Goal: Task Accomplishment & Management: Manage account settings

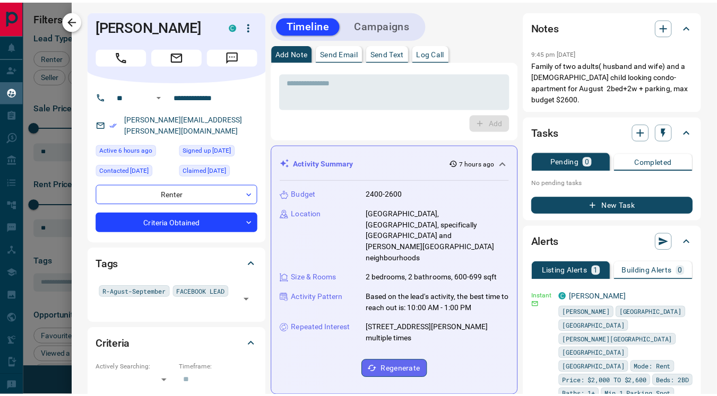
scroll to position [293, 516]
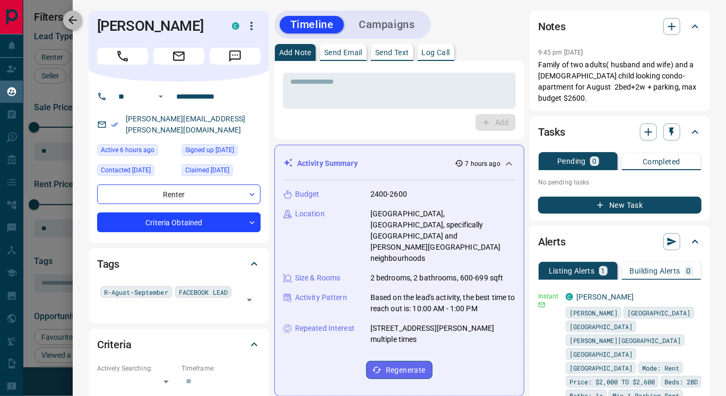
click at [74, 20] on icon "button" at bounding box center [72, 20] width 8 height 8
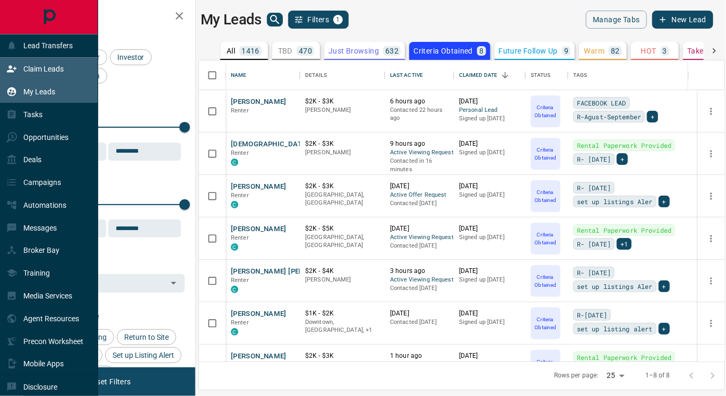
click at [35, 65] on p "Claim Leads" at bounding box center [43, 69] width 40 height 8
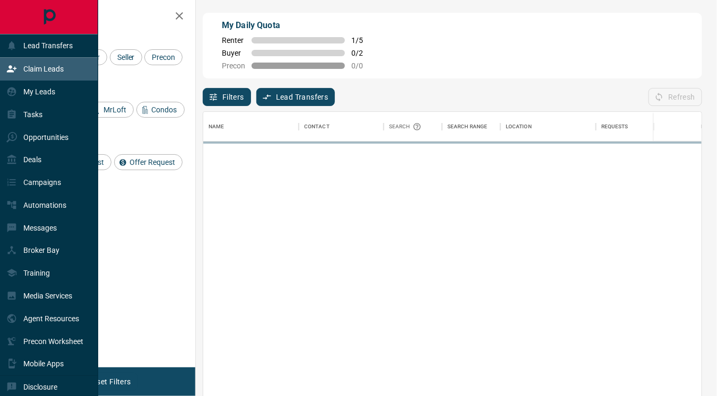
scroll to position [291, 490]
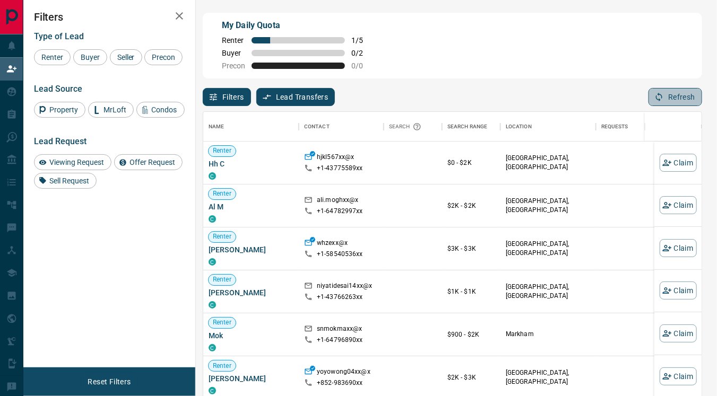
click at [685, 95] on button "Refresh" at bounding box center [675, 97] width 54 height 18
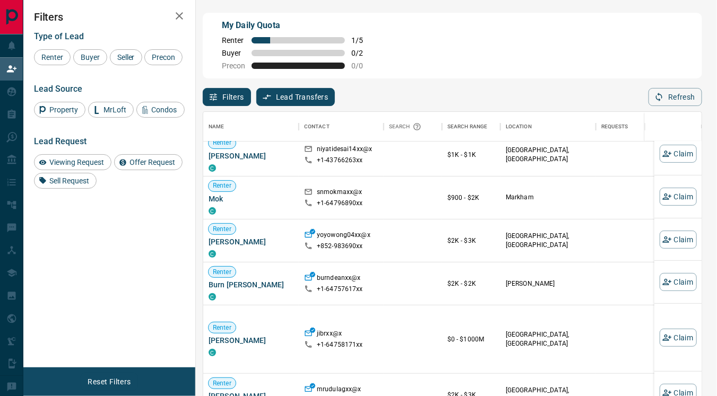
scroll to position [138, 0]
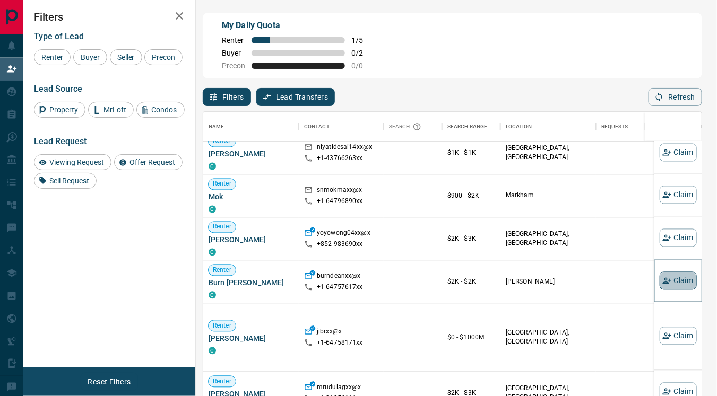
click at [664, 277] on button "Claim" at bounding box center [677, 281] width 37 height 18
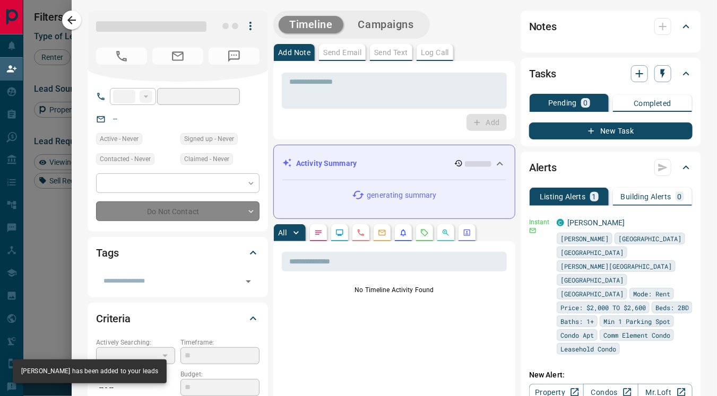
type input "**"
type input "**********"
type input "**"
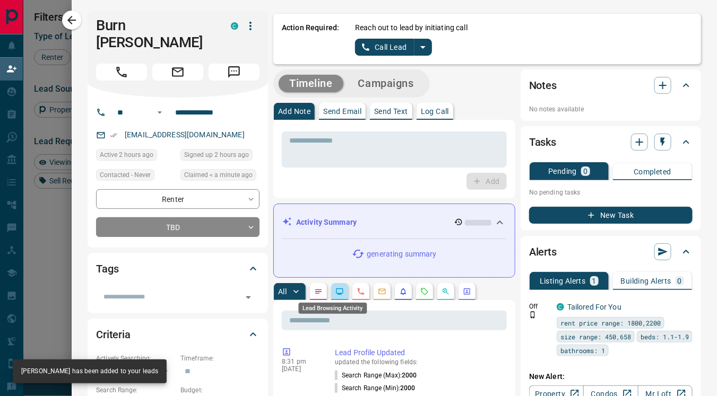
click at [335, 290] on icon "Lead Browsing Activity" at bounding box center [339, 291] width 8 height 8
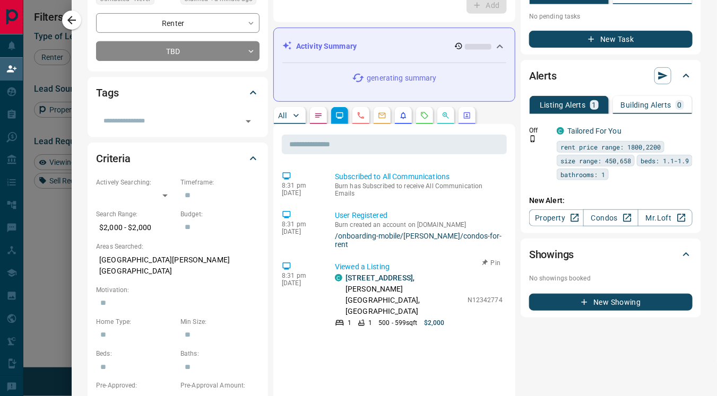
scroll to position [0, 0]
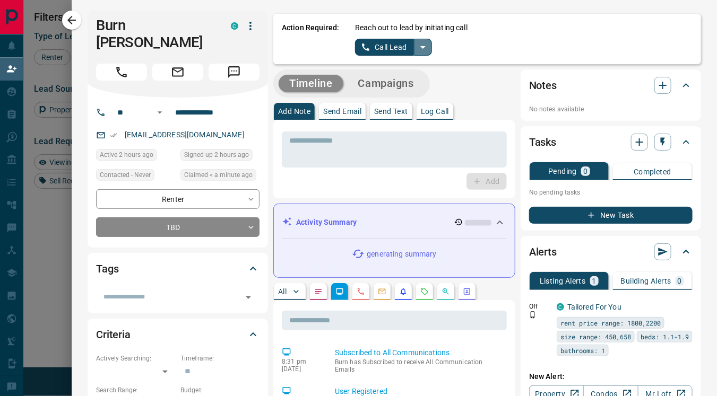
click at [416, 43] on icon "split button" at bounding box center [422, 47] width 13 height 13
click at [373, 83] on li "Log Manual Call" at bounding box center [392, 84] width 65 height 16
click at [363, 49] on button "Log Manual Call" at bounding box center [390, 47] width 70 height 17
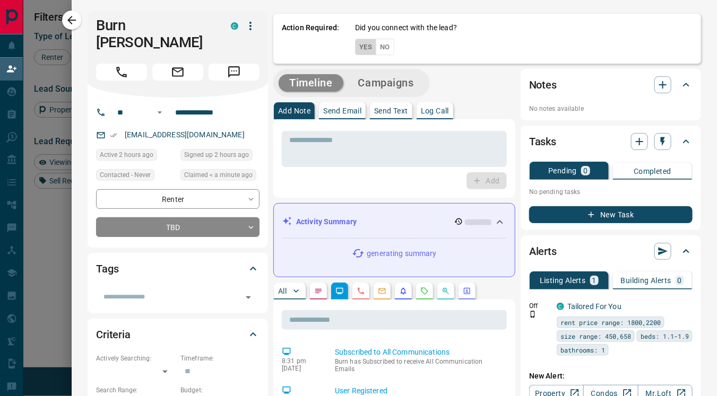
click at [355, 49] on button "Yes" at bounding box center [365, 47] width 21 height 16
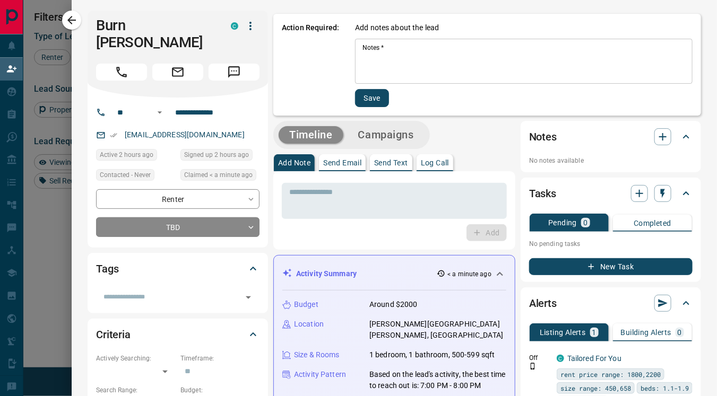
click at [362, 63] on textarea "Notes   *" at bounding box center [523, 61] width 323 height 36
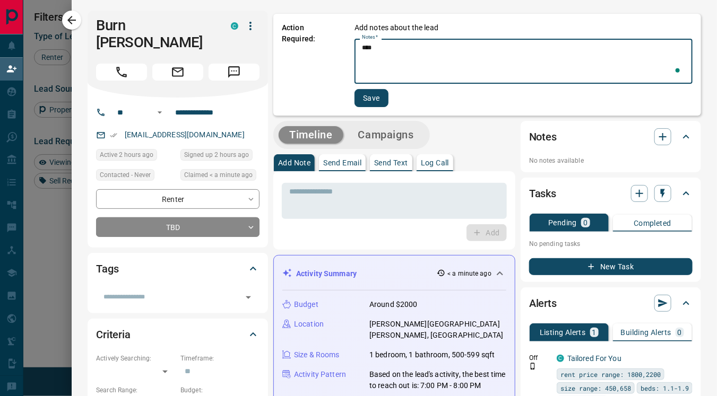
type textarea "****"
click at [359, 98] on button "Save" at bounding box center [371, 98] width 34 height 18
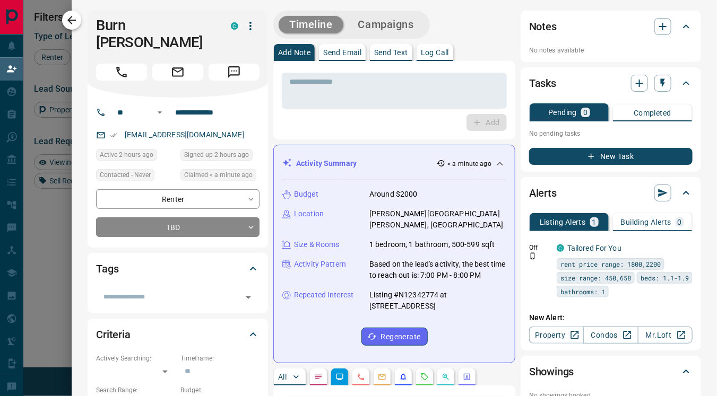
click at [75, 19] on icon "button" at bounding box center [71, 20] width 13 height 13
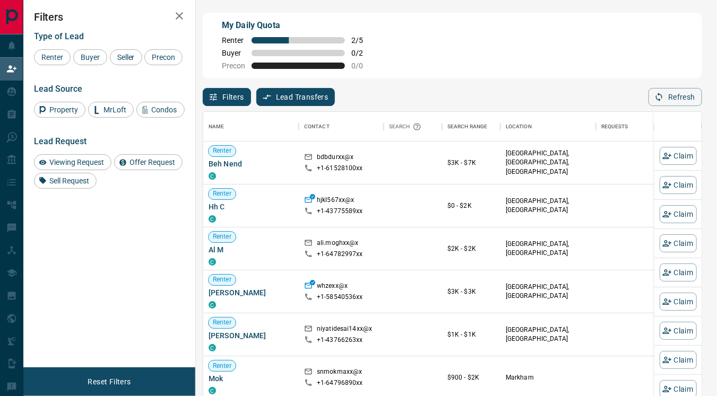
scroll to position [291, 490]
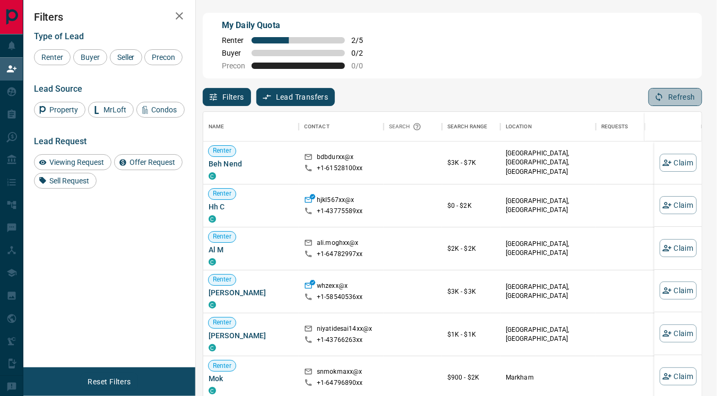
click at [669, 98] on button "Refresh" at bounding box center [675, 97] width 54 height 18
click at [94, 51] on div "Buyer" at bounding box center [90, 57] width 34 height 16
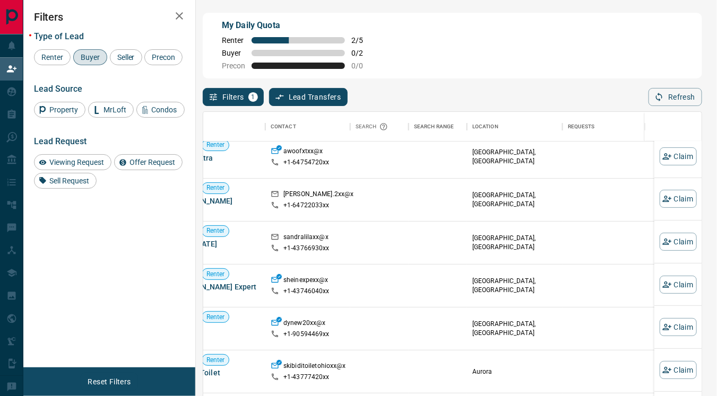
scroll to position [77, 33]
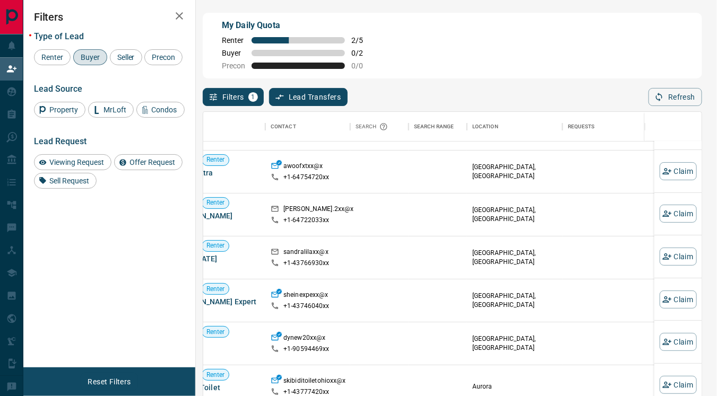
click at [50, 47] on div "Type of Lead Renter Buyer Seller Precon" at bounding box center [109, 48] width 151 height 34
click at [50, 55] on span "Renter" at bounding box center [52, 57] width 29 height 8
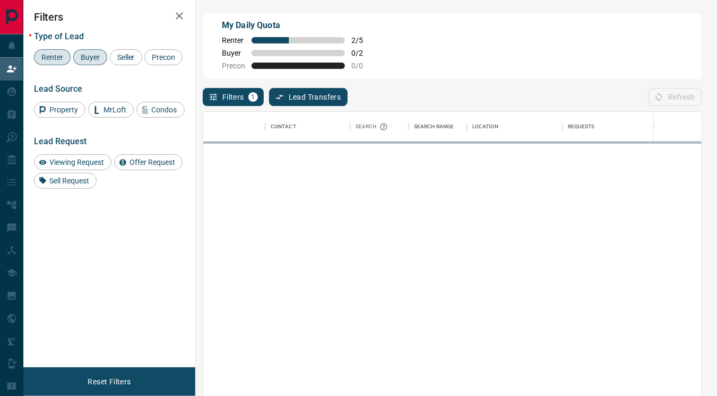
scroll to position [0, 33]
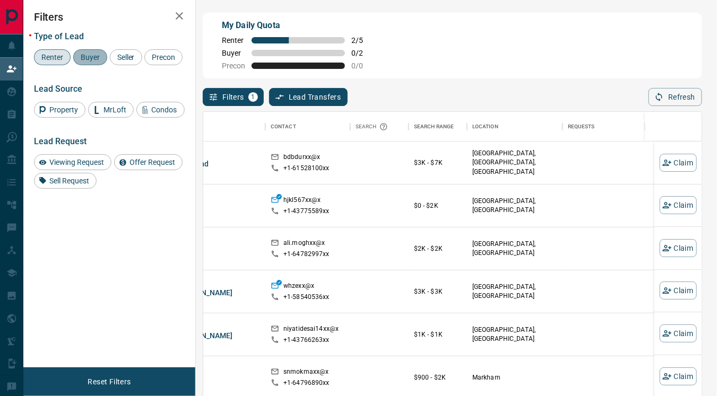
click at [105, 56] on div "Buyer" at bounding box center [90, 57] width 34 height 16
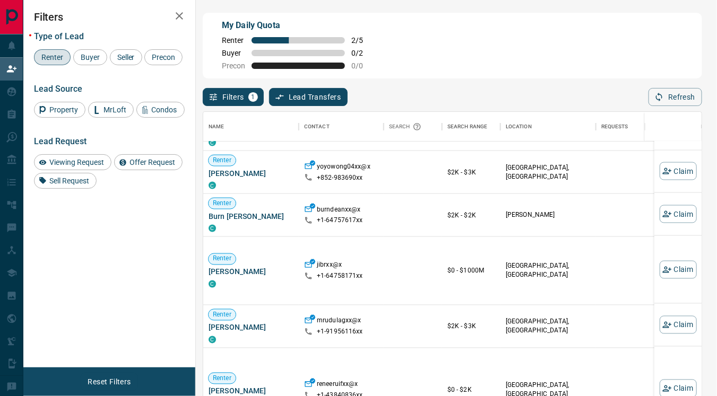
scroll to position [246, 0]
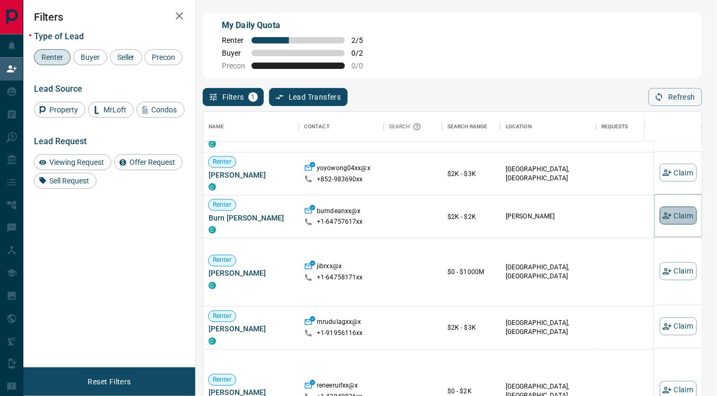
click at [664, 217] on button "Claim" at bounding box center [677, 216] width 37 height 18
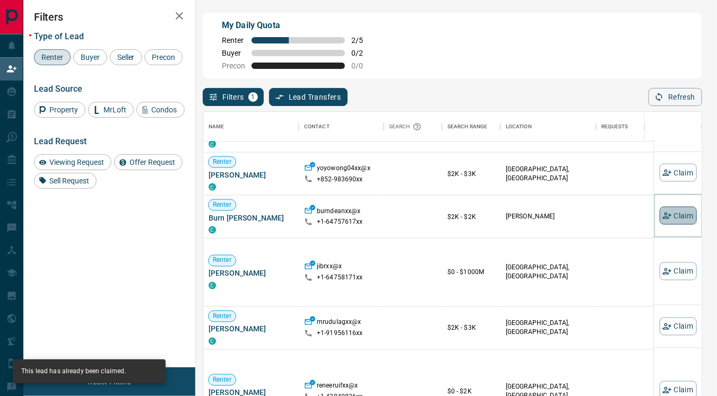
click at [662, 212] on icon "button" at bounding box center [667, 216] width 10 height 10
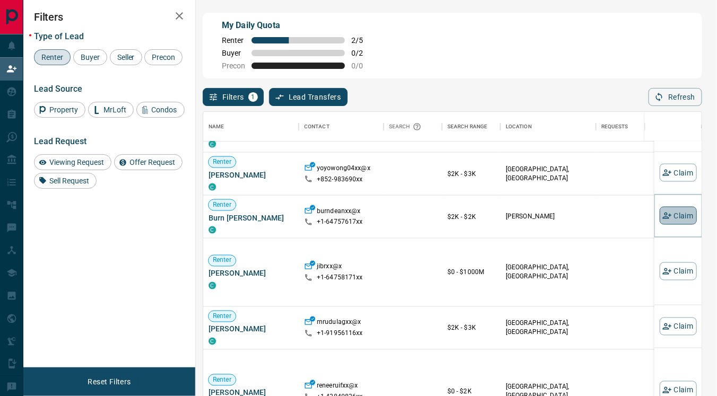
click at [662, 212] on icon "button" at bounding box center [667, 216] width 10 height 10
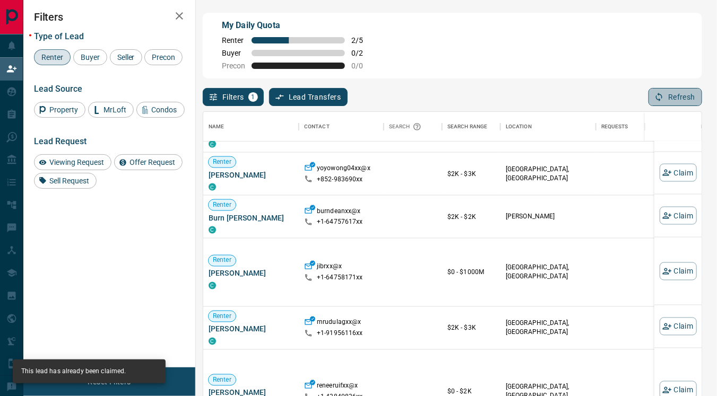
click at [676, 98] on button "Refresh" at bounding box center [675, 97] width 54 height 18
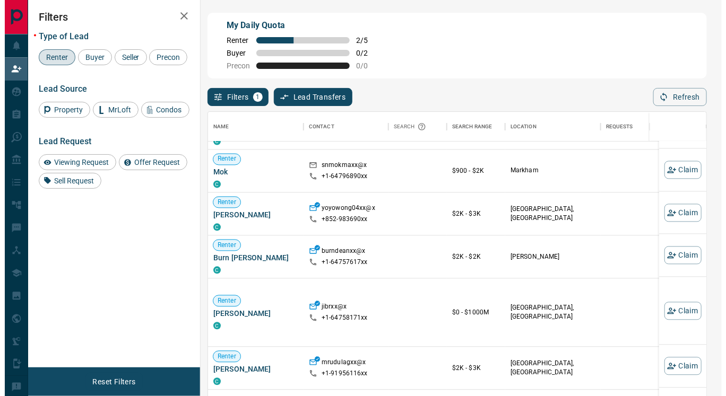
scroll to position [210, 0]
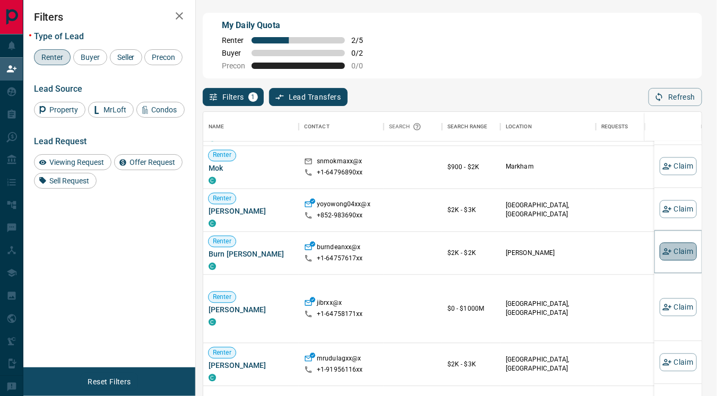
click at [663, 251] on button "Claim" at bounding box center [677, 252] width 37 height 18
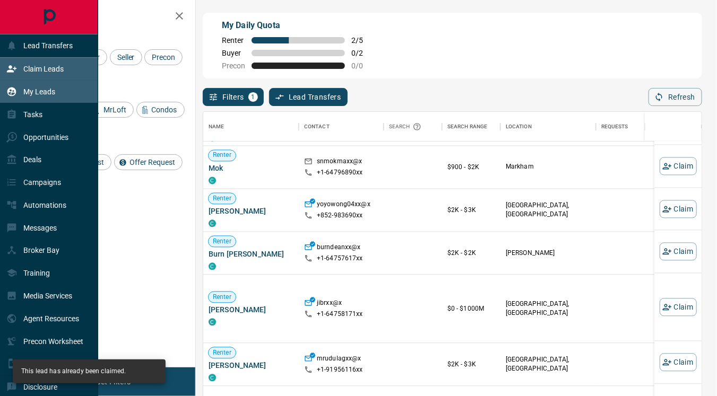
click at [48, 94] on p "My Leads" at bounding box center [39, 92] width 32 height 8
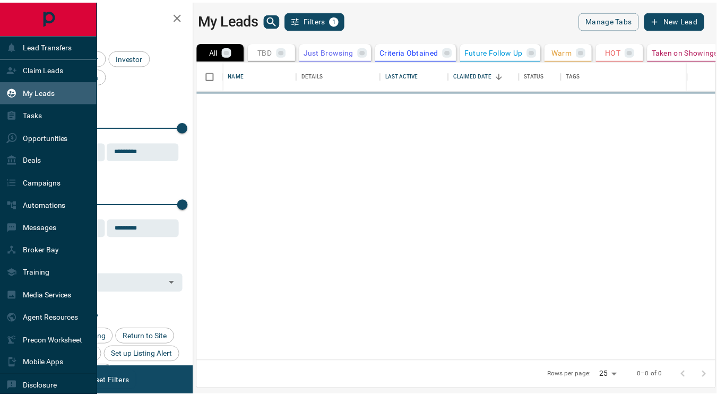
scroll to position [293, 516]
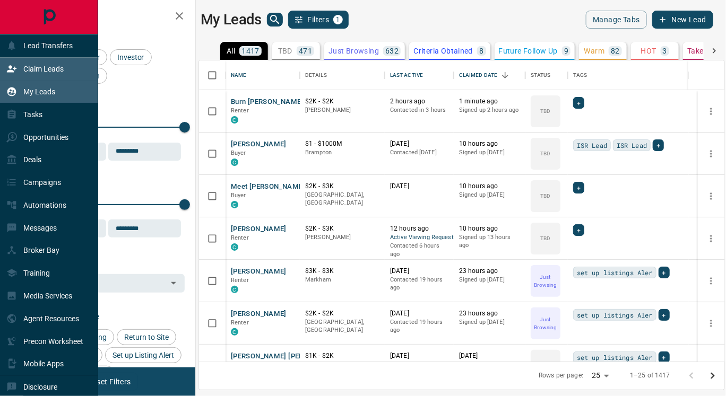
click at [36, 66] on p "Claim Leads" at bounding box center [43, 69] width 40 height 8
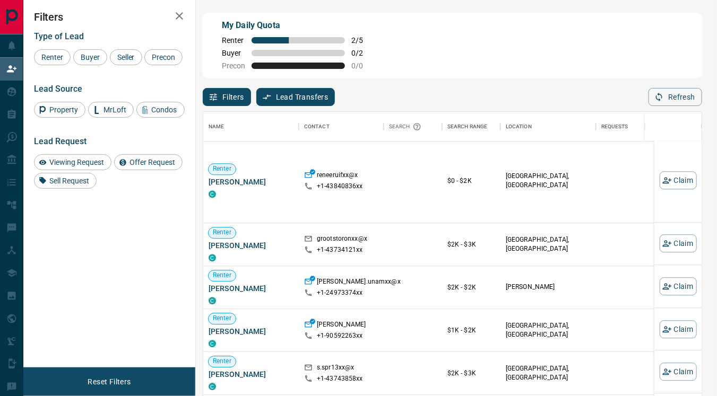
scroll to position [458, 0]
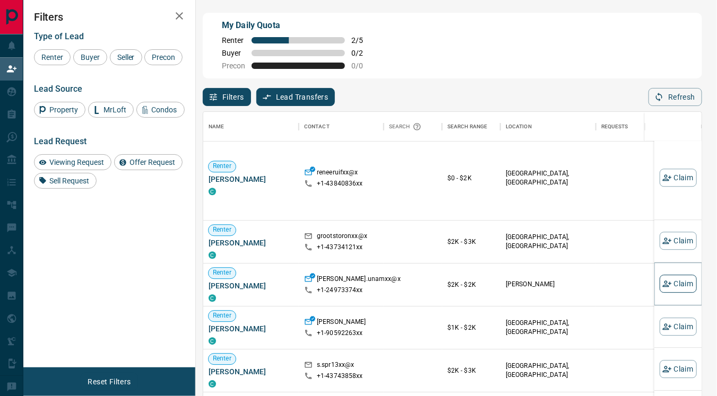
click at [665, 280] on button "Claim" at bounding box center [677, 284] width 37 height 18
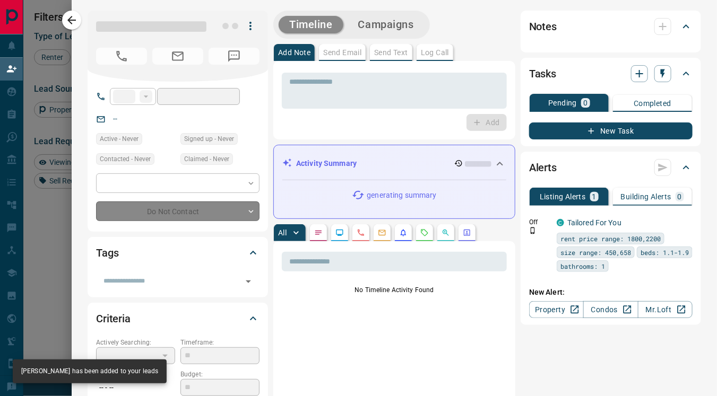
type input "**"
type input "**********"
type input "**"
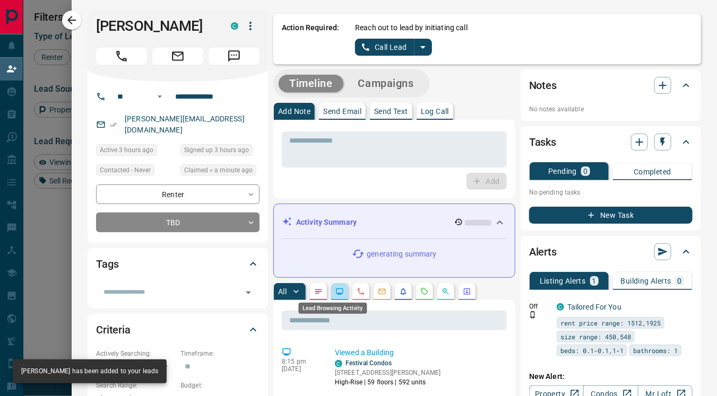
click at [335, 290] on icon "Lead Browsing Activity" at bounding box center [339, 291] width 8 height 8
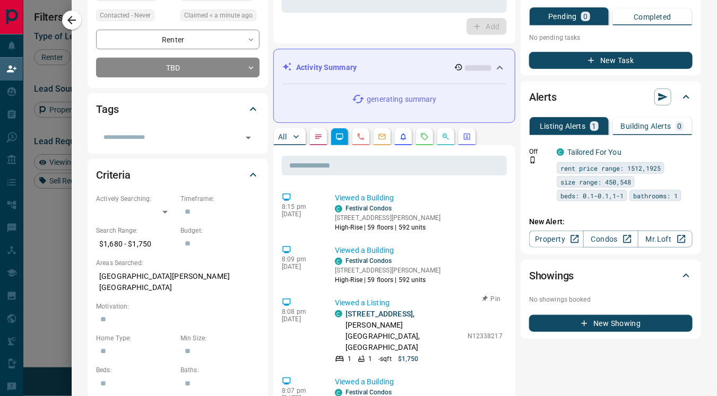
scroll to position [0, 0]
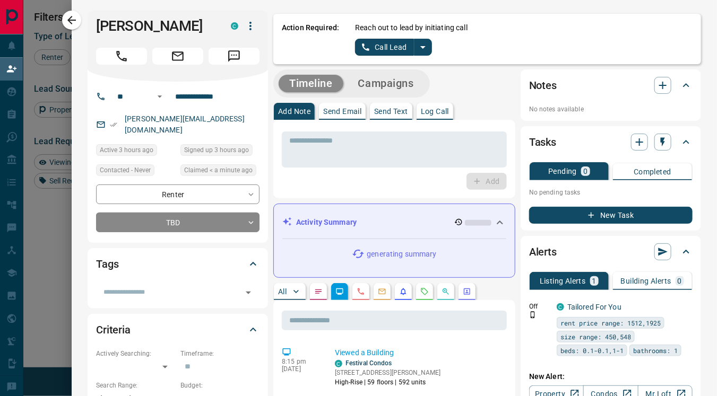
click at [416, 48] on icon "split button" at bounding box center [422, 47] width 13 height 13
click at [369, 86] on li "Log Manual Call" at bounding box center [392, 84] width 65 height 16
click at [360, 48] on button "Log Manual Call" at bounding box center [390, 47] width 70 height 17
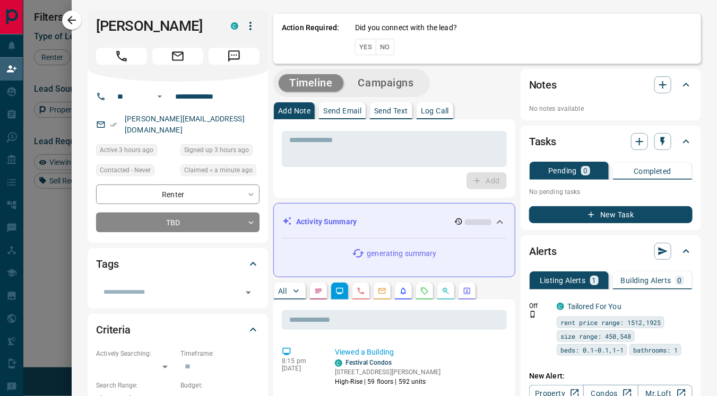
click at [359, 49] on button "Yes" at bounding box center [365, 47] width 21 height 16
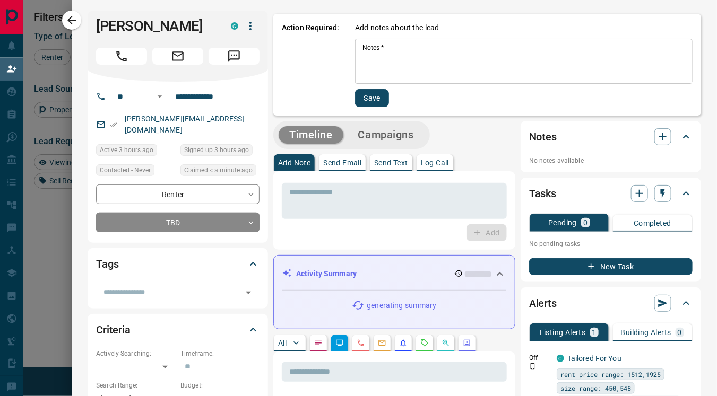
click at [365, 64] on textarea "Notes   *" at bounding box center [523, 61] width 323 height 36
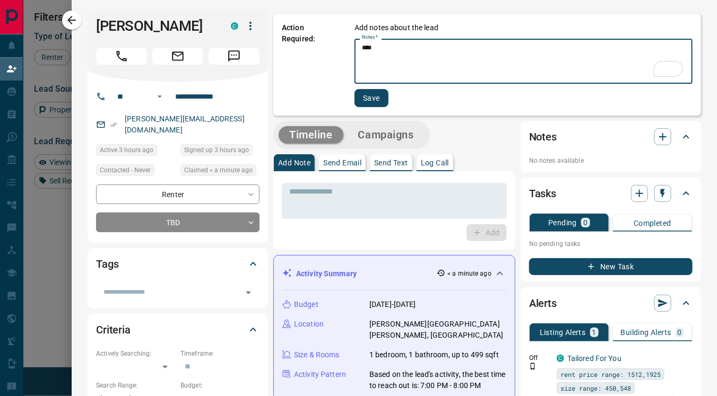
type textarea "****"
click at [364, 96] on button "Save" at bounding box center [371, 98] width 34 height 18
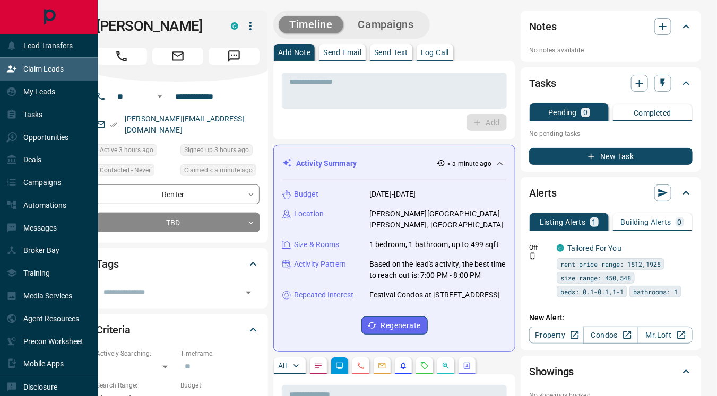
click at [37, 60] on div "Claim Leads" at bounding box center [34, 69] width 57 height 18
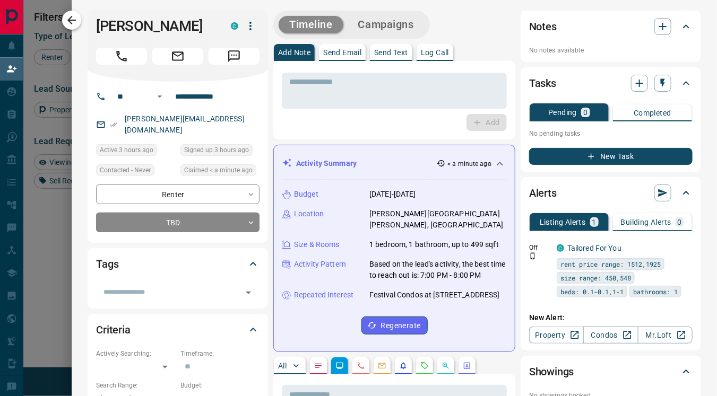
click at [68, 18] on icon "button" at bounding box center [71, 20] width 13 height 13
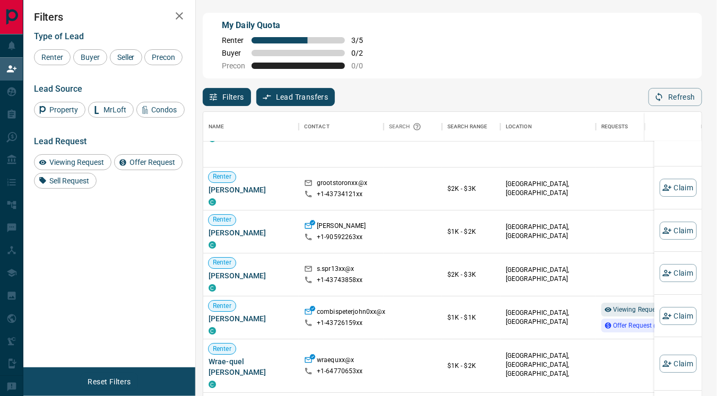
scroll to position [519, 0]
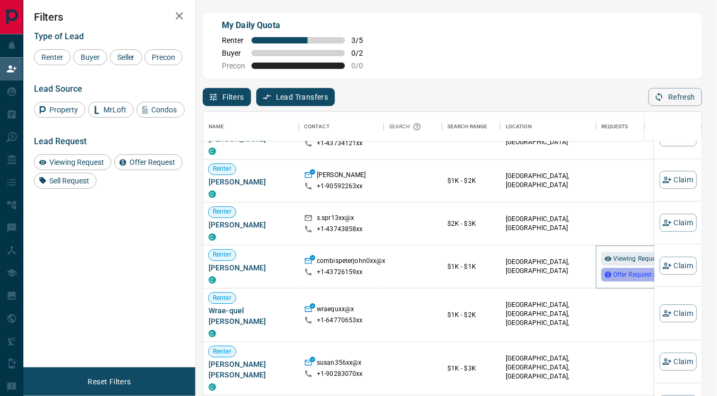
click at [616, 272] on span "Offer Request ( 1 )" at bounding box center [637, 275] width 49 height 7
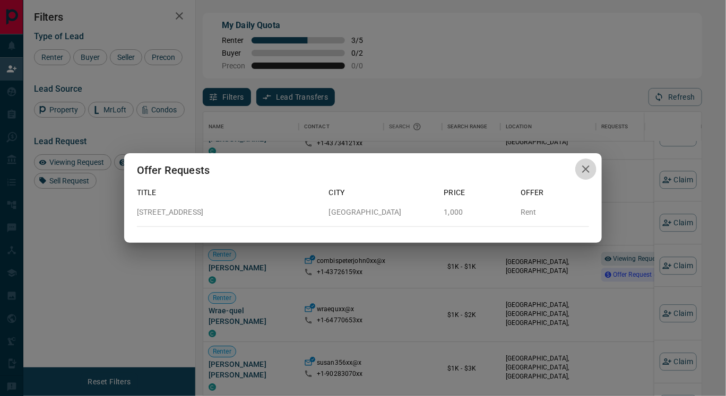
click at [587, 169] on icon "button" at bounding box center [585, 168] width 7 height 7
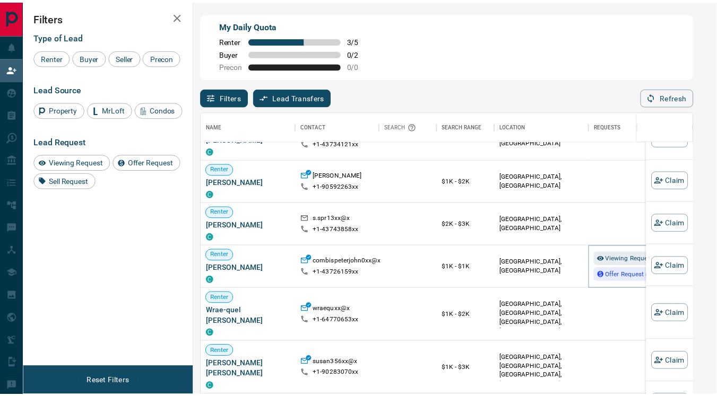
scroll to position [10, 9]
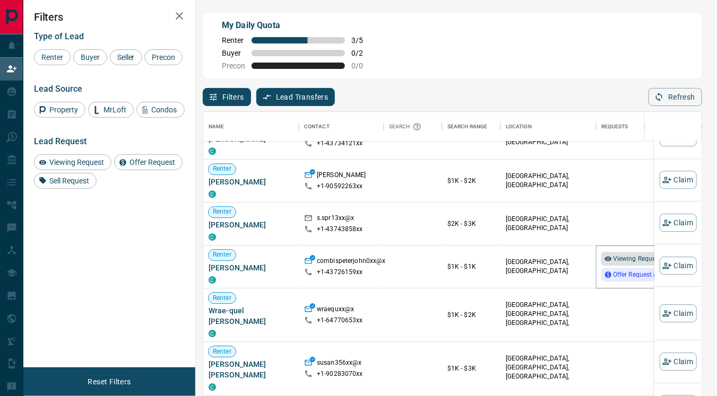
click at [617, 256] on span "Viewing Request ( 1 )" at bounding box center [642, 259] width 58 height 7
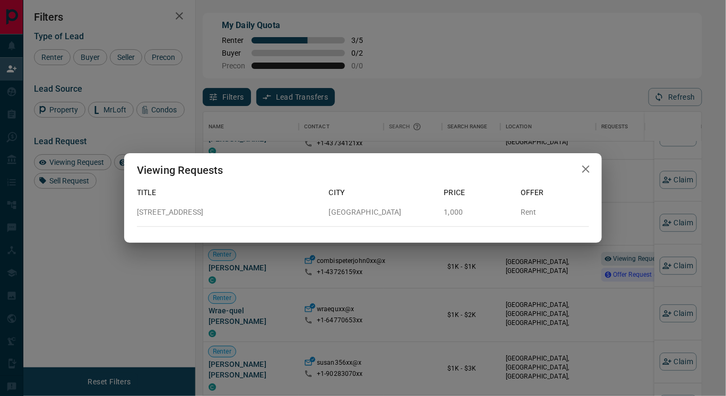
click at [583, 168] on icon "button" at bounding box center [585, 169] width 13 height 13
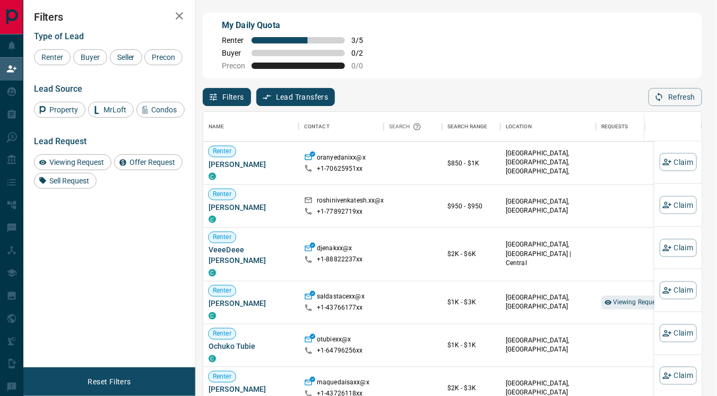
scroll to position [892, 0]
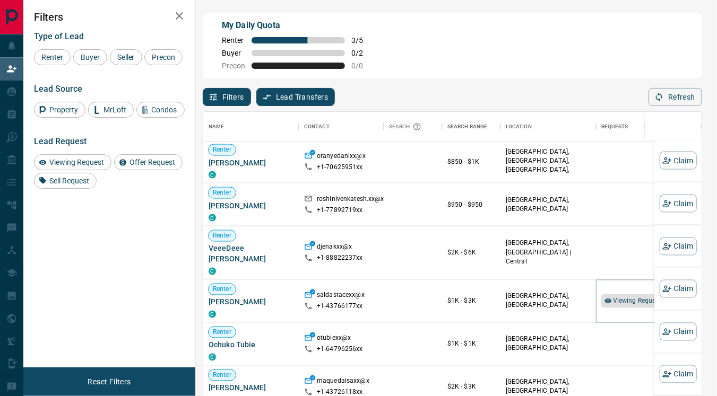
click at [627, 297] on span "Viewing Request ( 1 )" at bounding box center [642, 300] width 58 height 7
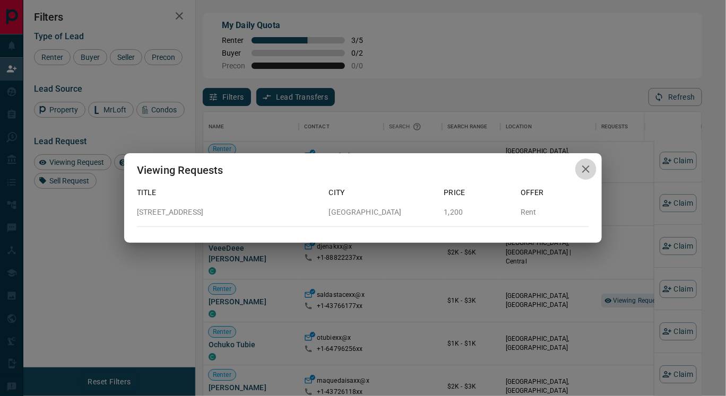
click at [586, 175] on icon "button" at bounding box center [585, 169] width 13 height 13
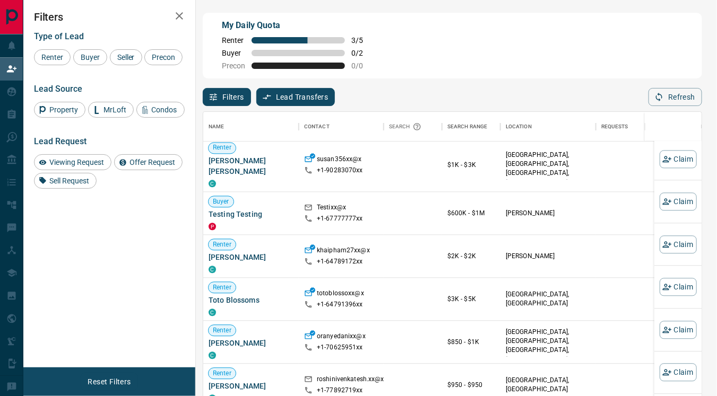
scroll to position [716, 0]
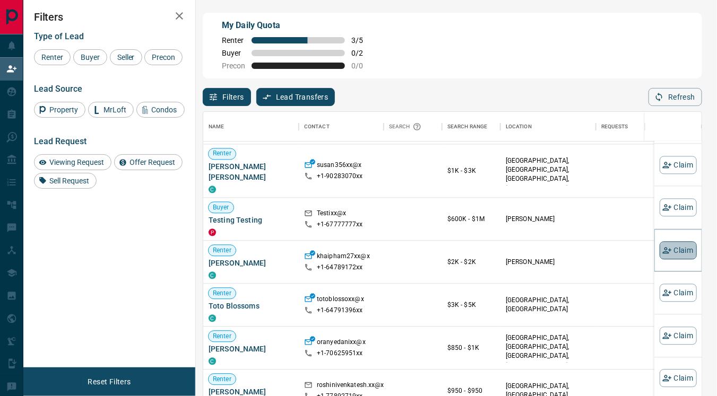
click at [663, 251] on button "Claim" at bounding box center [677, 251] width 37 height 18
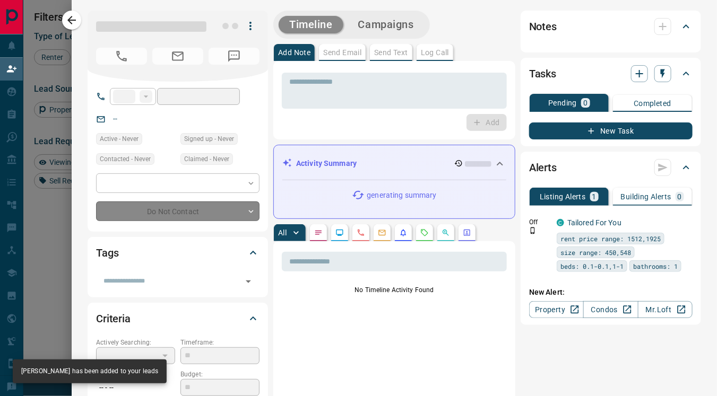
type input "**"
type input "**********"
type input "**"
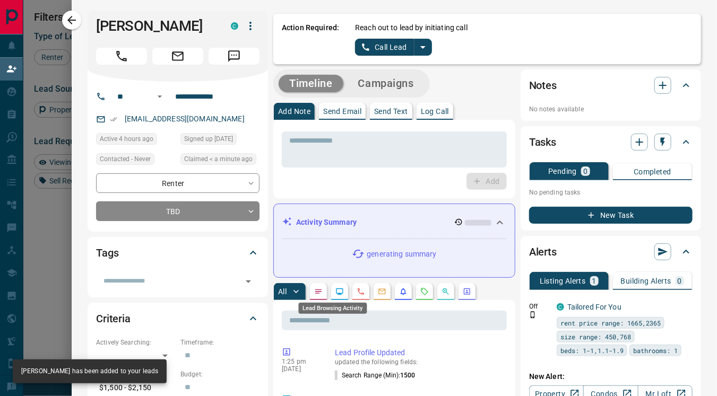
click at [336, 293] on icon "Lead Browsing Activity" at bounding box center [339, 292] width 7 height 6
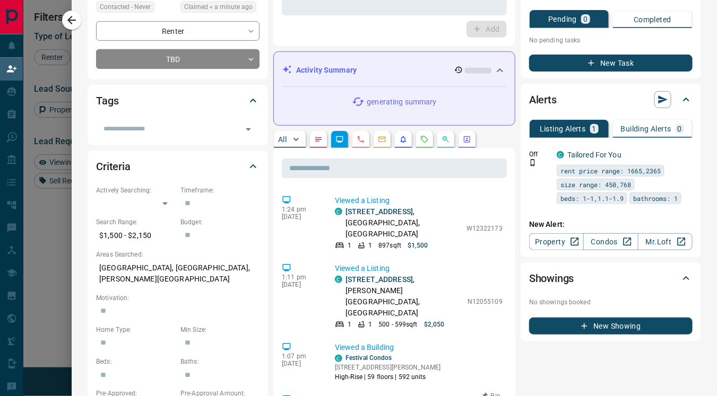
scroll to position [0, 0]
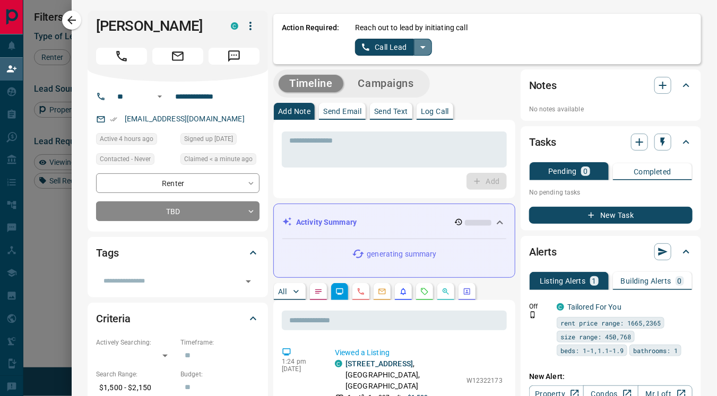
click at [416, 45] on icon "split button" at bounding box center [422, 47] width 13 height 13
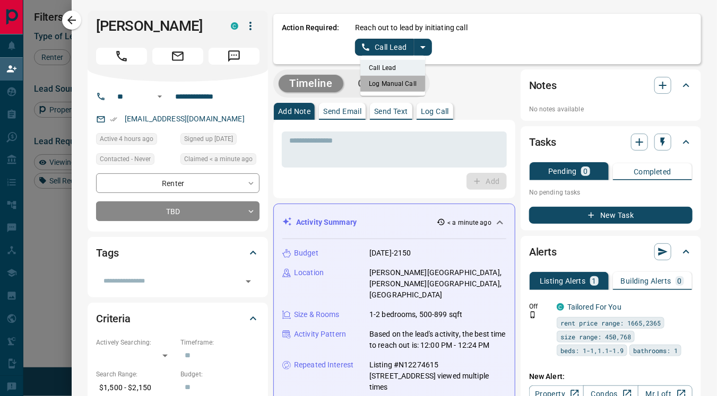
click at [384, 82] on li "Log Manual Call" at bounding box center [392, 84] width 65 height 16
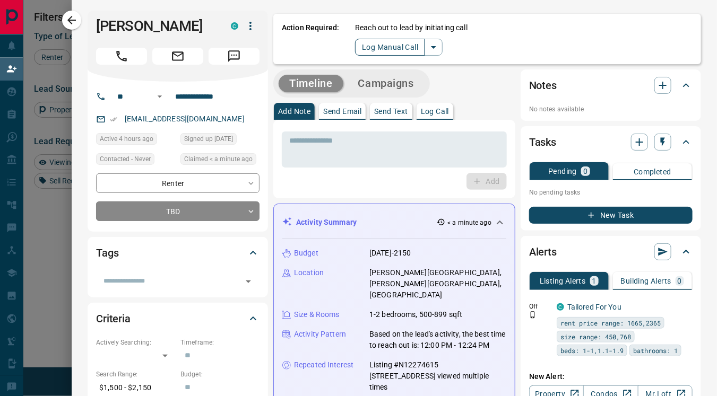
click at [362, 50] on button "Log Manual Call" at bounding box center [390, 47] width 70 height 17
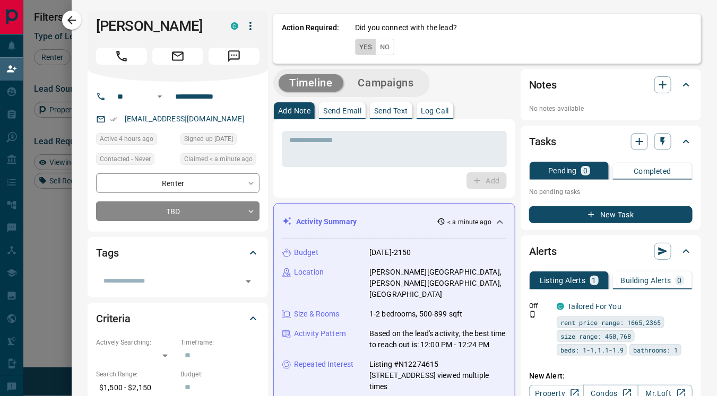
click at [355, 50] on button "Yes" at bounding box center [365, 47] width 21 height 16
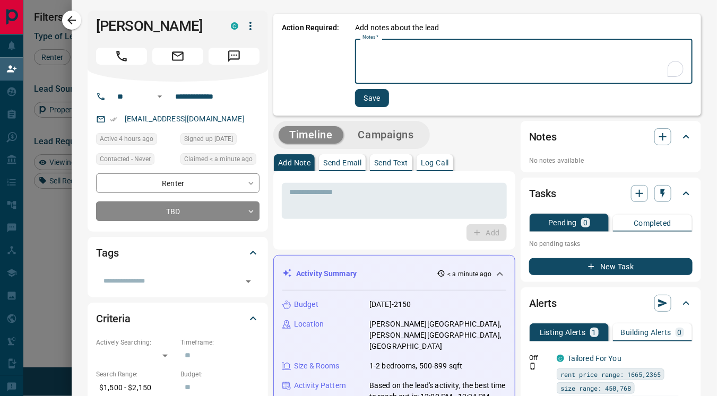
click at [362, 69] on textarea "Notes   *" at bounding box center [523, 61] width 323 height 36
type textarea "****"
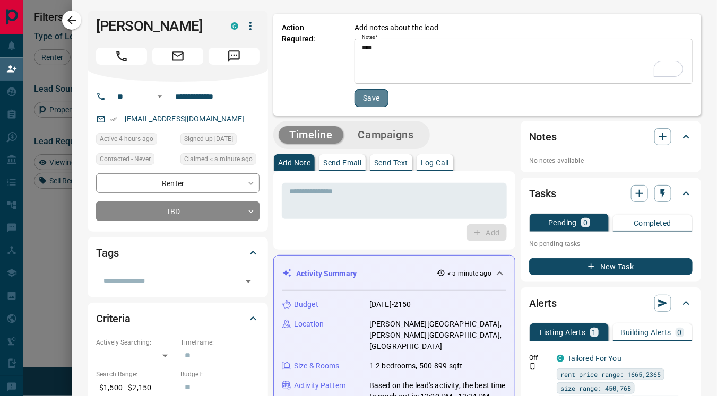
click at [363, 91] on button "Save" at bounding box center [371, 98] width 34 height 18
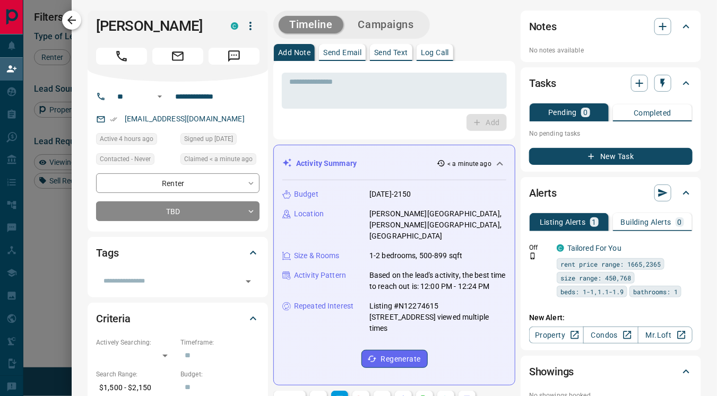
click at [68, 22] on icon "button" at bounding box center [71, 20] width 13 height 13
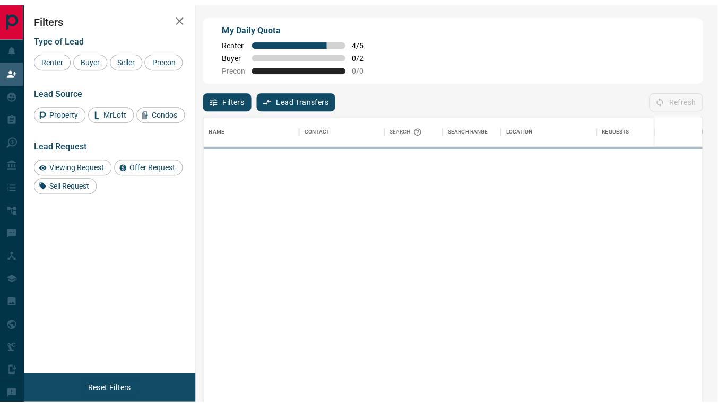
scroll to position [291, 490]
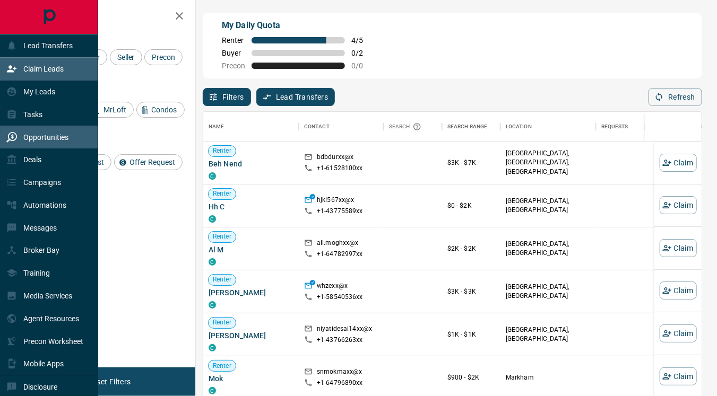
click at [51, 141] on p "Opportunities" at bounding box center [45, 137] width 45 height 8
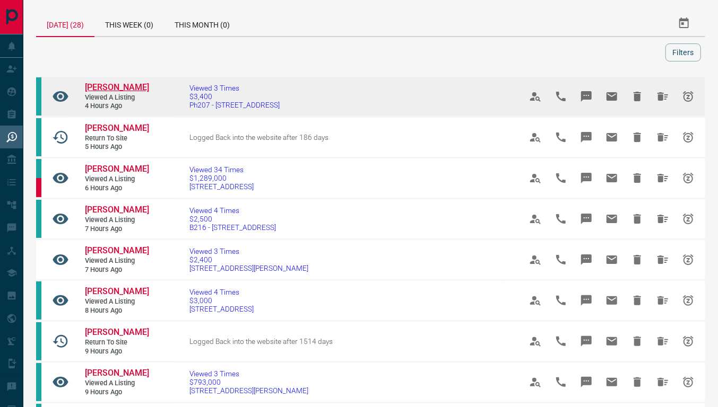
click at [110, 84] on span "[PERSON_NAME]" at bounding box center [117, 87] width 64 height 10
